Goal: Task Accomplishment & Management: Understand process/instructions

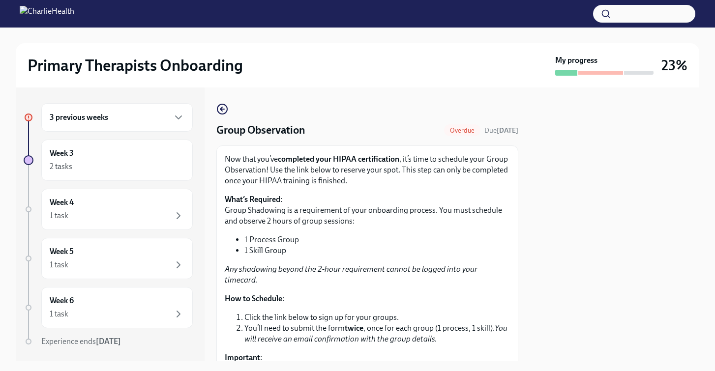
click at [186, 115] on div "3 previous weeks" at bounding box center [116, 117] width 151 height 29
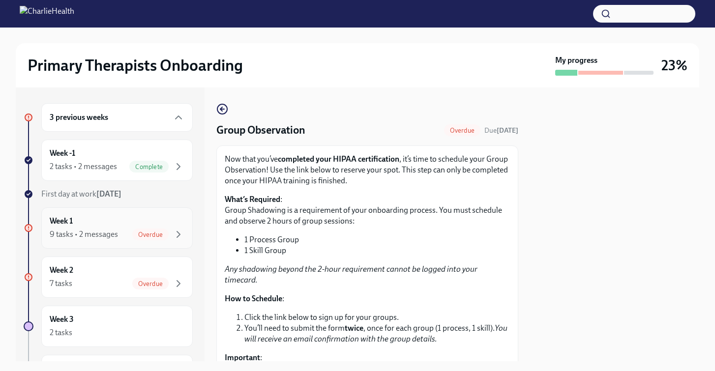
click at [142, 225] on div "Week 1 9 tasks • 2 messages Overdue" at bounding box center [117, 228] width 135 height 25
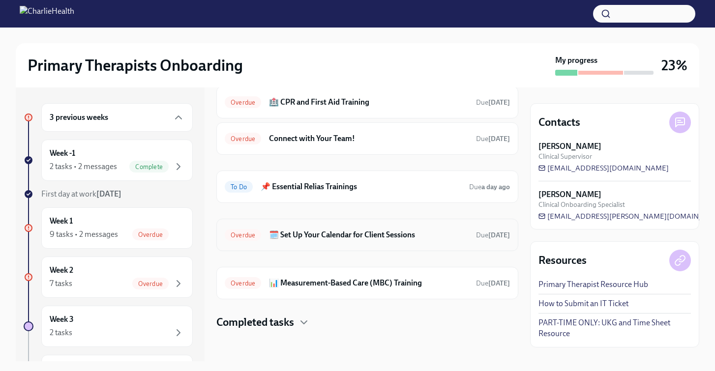
scroll to position [262, 0]
click at [351, 280] on h6 "📊 Measurement-Based Care (MBC) Training" at bounding box center [368, 283] width 199 height 11
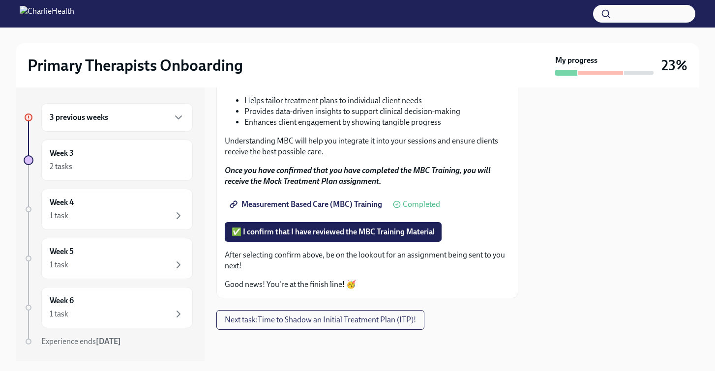
scroll to position [147, 0]
click at [179, 119] on icon "button" at bounding box center [179, 117] width 6 height 3
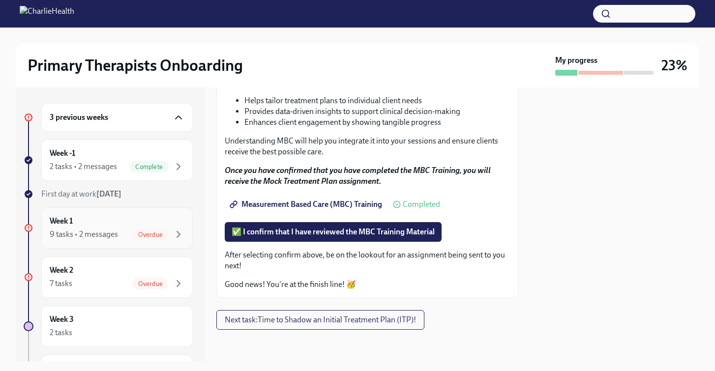
click at [128, 241] on div "Week 1 9 tasks • 2 messages Overdue" at bounding box center [116, 228] width 151 height 41
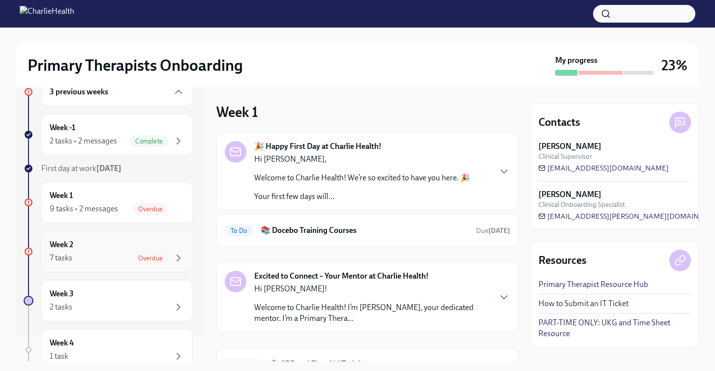
scroll to position [26, 0]
click at [129, 256] on div "7 tasks Overdue" at bounding box center [117, 258] width 135 height 12
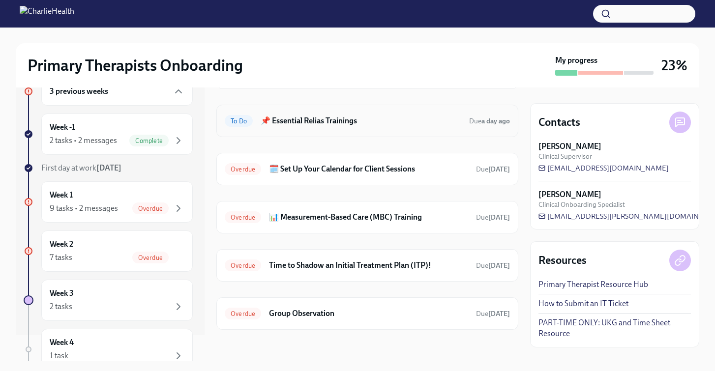
scroll to position [124, 0]
click at [344, 119] on h6 "📌 Essential Relias Trainings" at bounding box center [361, 121] width 201 height 11
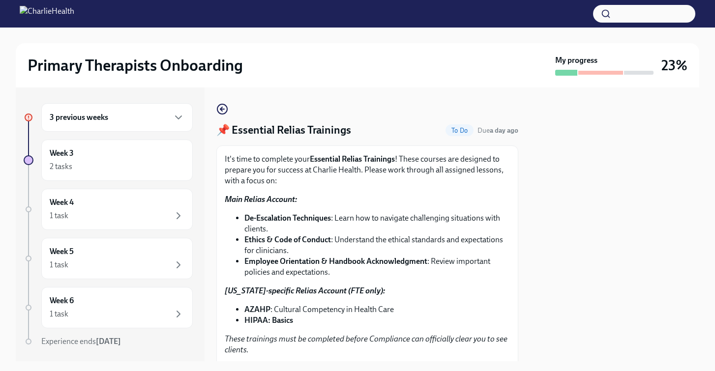
click at [150, 123] on div "3 previous weeks" at bounding box center [116, 117] width 151 height 29
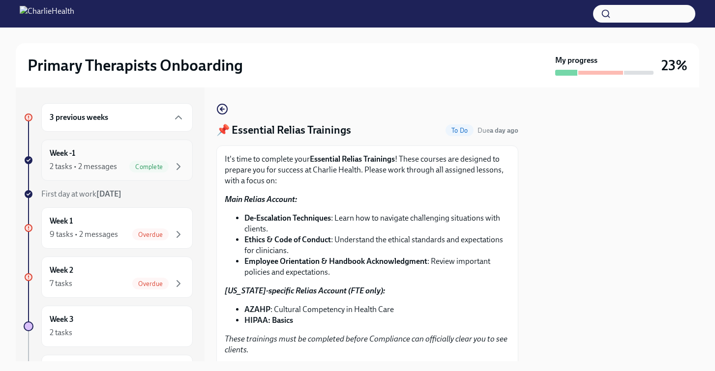
click at [140, 167] on span "Complete" at bounding box center [148, 166] width 39 height 7
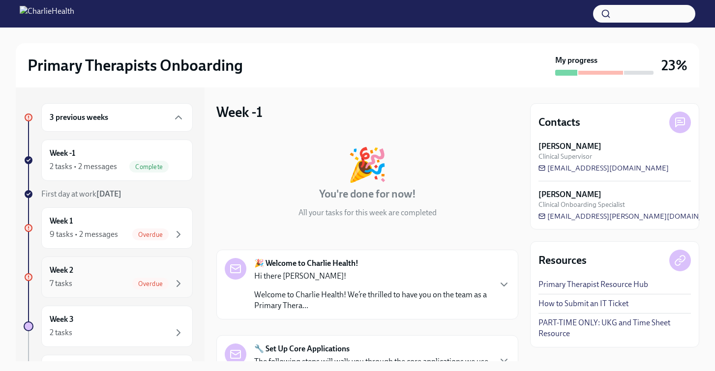
click at [154, 268] on div "Week 2 7 tasks Overdue" at bounding box center [117, 277] width 135 height 25
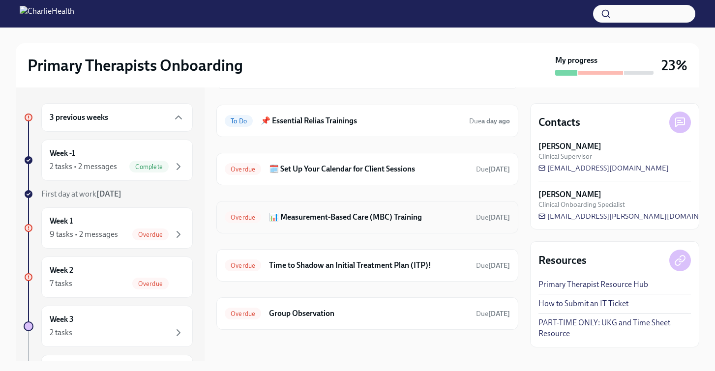
scroll to position [124, 0]
click at [152, 326] on div "Week 3 2 tasks" at bounding box center [117, 326] width 135 height 25
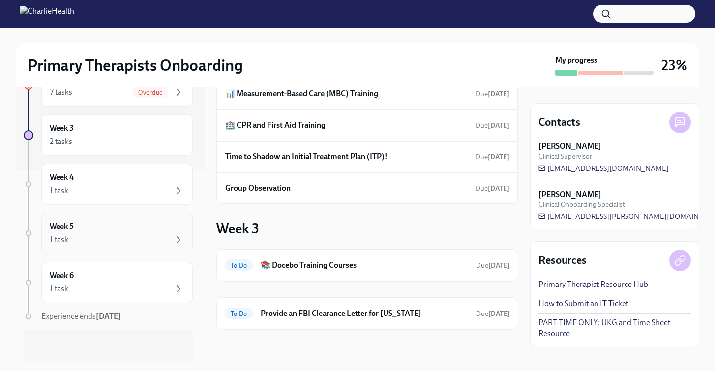
scroll to position [191, 0]
click at [139, 194] on div "1 task" at bounding box center [117, 191] width 135 height 12
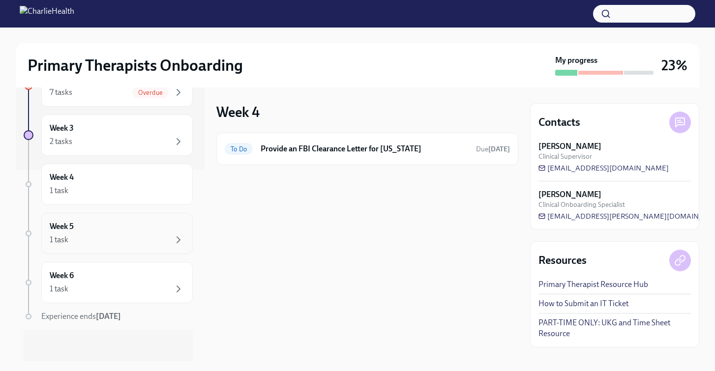
click at [128, 230] on div "Week 5 1 task" at bounding box center [117, 233] width 135 height 25
click at [126, 278] on div "Week 6 1 task" at bounding box center [117, 283] width 135 height 25
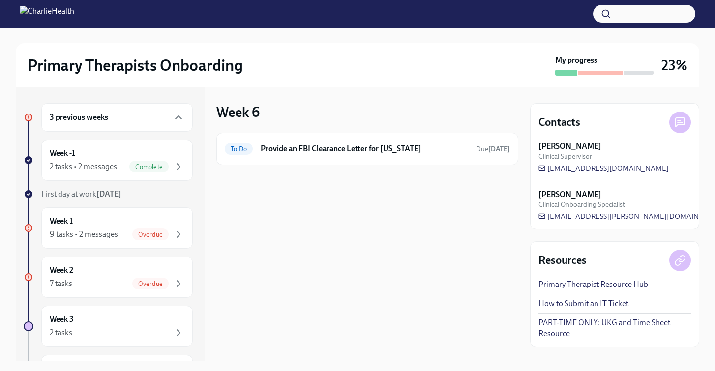
click at [143, 118] on div "3 previous weeks" at bounding box center [117, 118] width 135 height 12
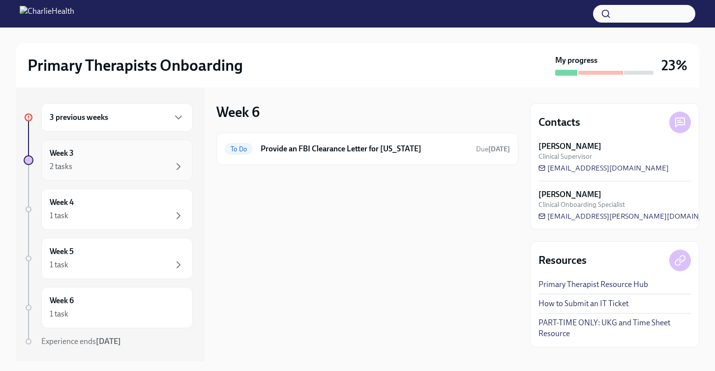
click at [130, 161] on div "2 tasks" at bounding box center [117, 167] width 135 height 12
